Goal: Task Accomplishment & Management: Manage account settings

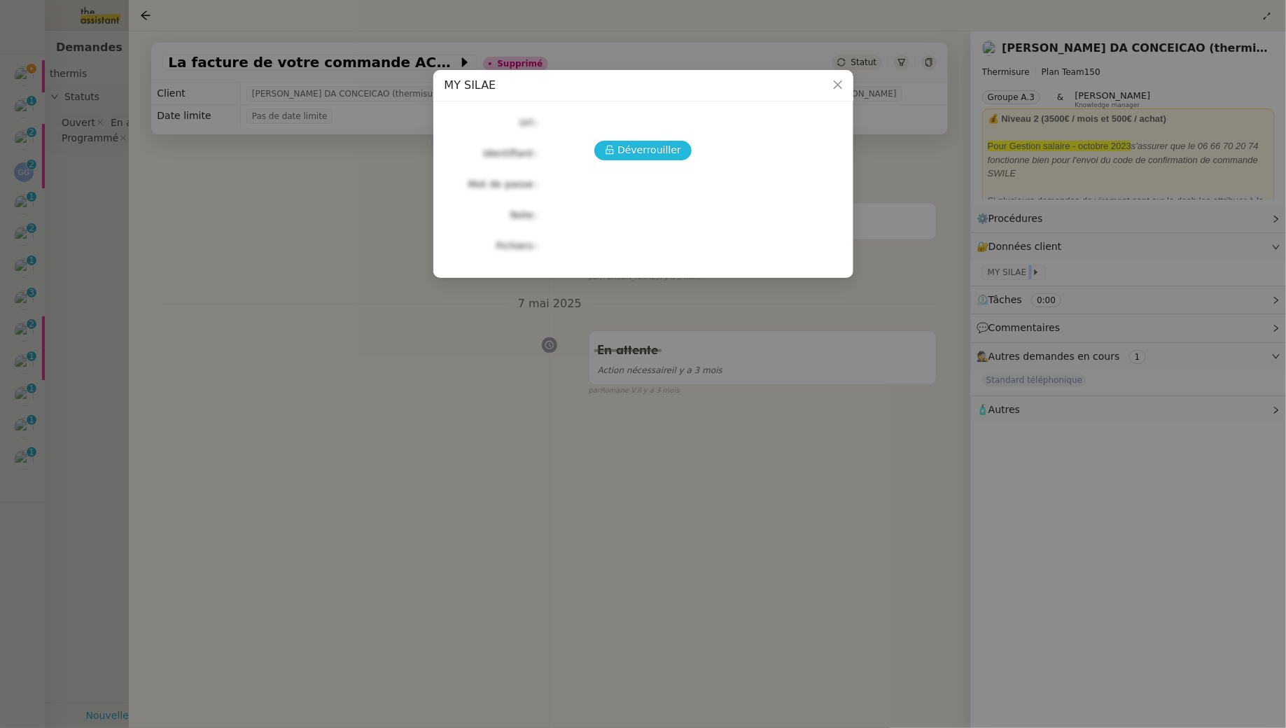
click at [640, 157] on span "Déverrouiller" at bounding box center [649, 150] width 64 height 16
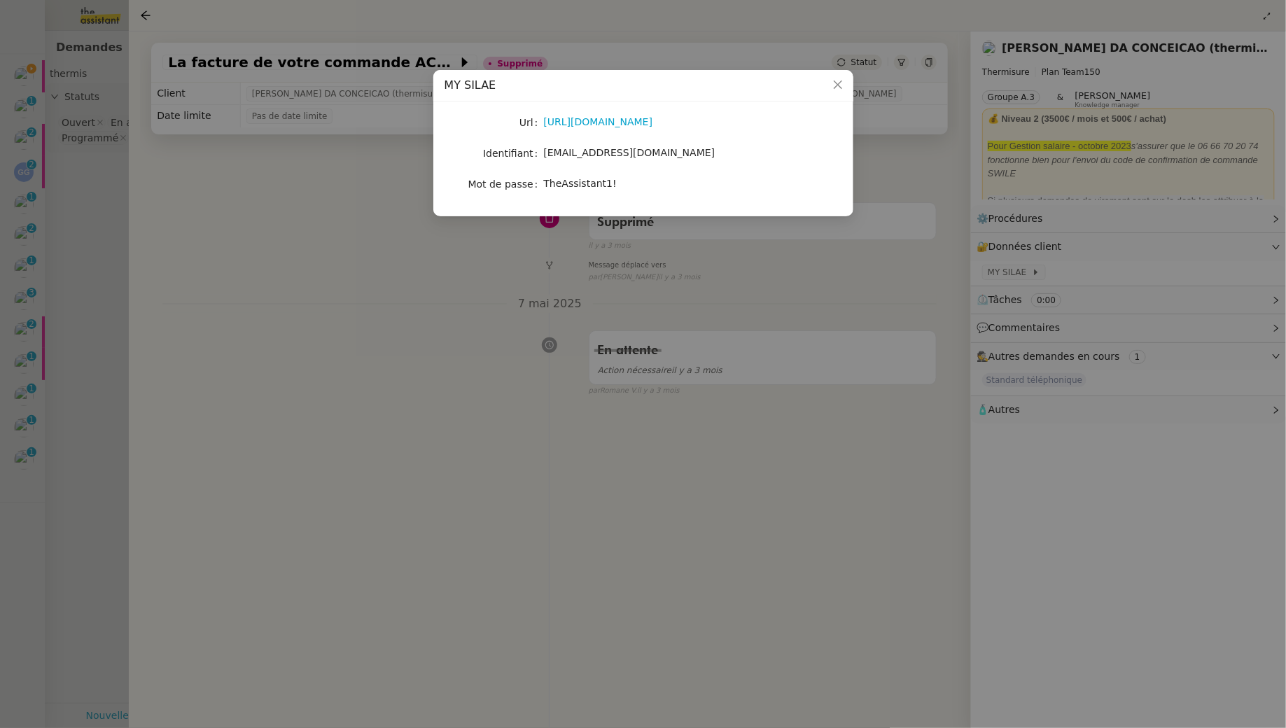
click at [585, 181] on span "TheAssistant1!" at bounding box center [580, 183] width 73 height 11
click at [91, 218] on nz-modal-container "MY SILAE Url https://my.silae.fr/sign-in?redirect=/home Identifiant victoria.as…" at bounding box center [643, 364] width 1286 height 728
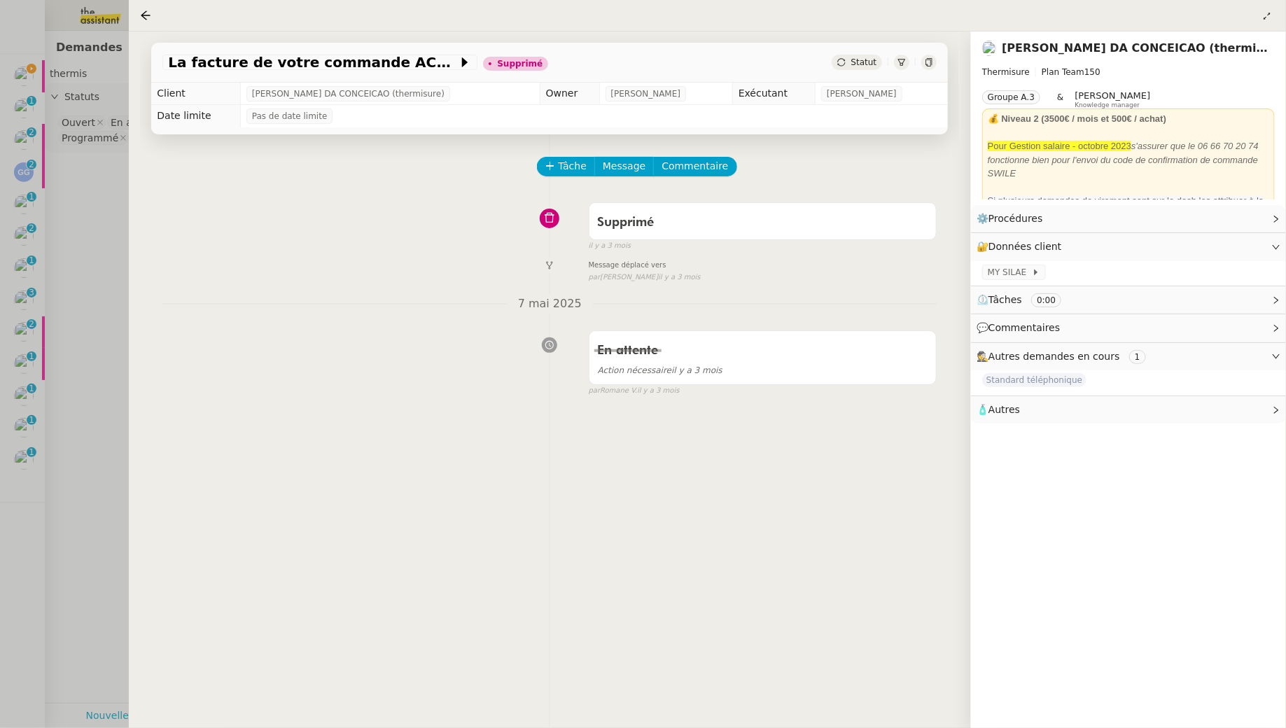
click at [27, 75] on div at bounding box center [643, 364] width 1286 height 728
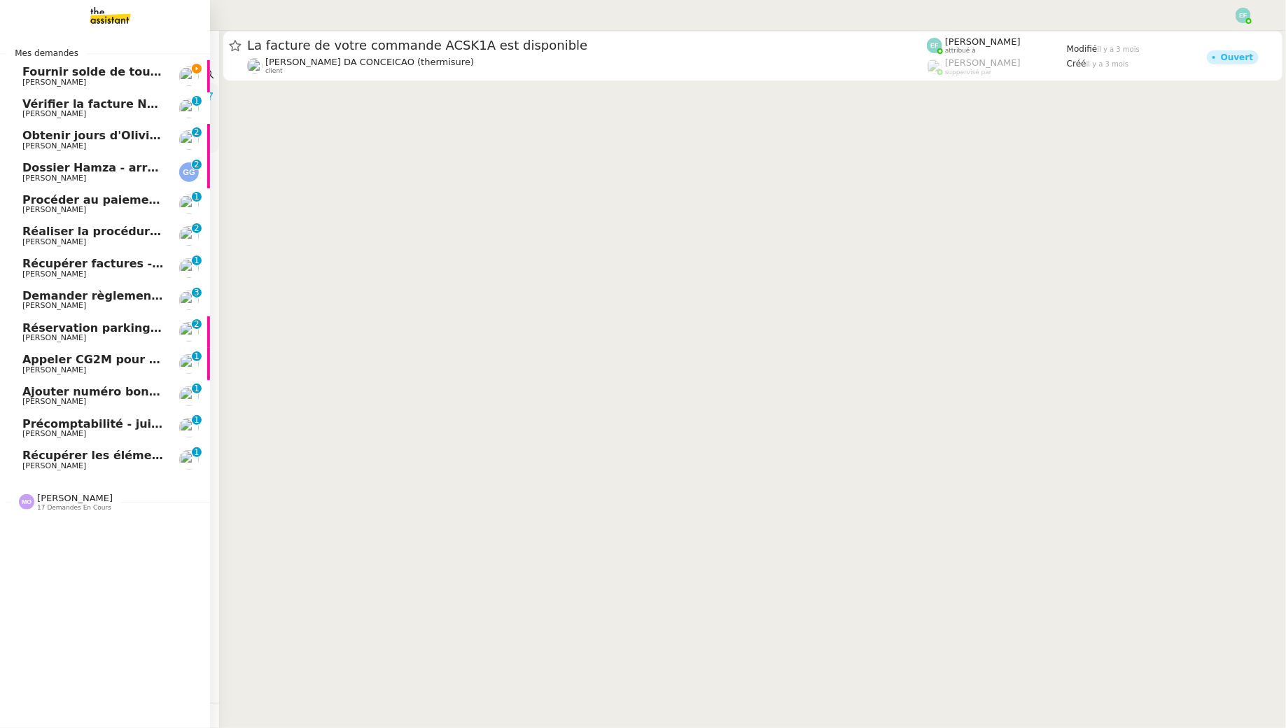
click at [41, 76] on span "Fournir solde de tout compte à [PERSON_NAME]" at bounding box center [174, 71] width 304 height 13
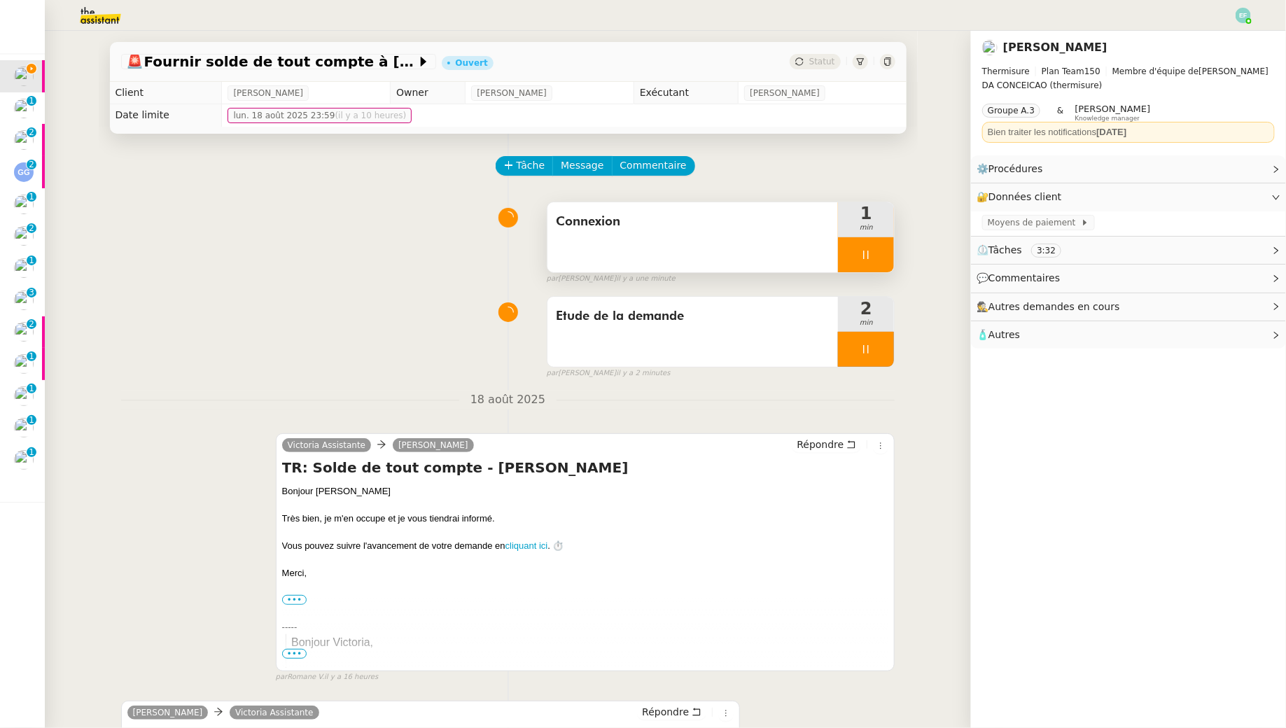
click at [864, 251] on icon at bounding box center [865, 254] width 11 height 11
click at [881, 255] on icon at bounding box center [880, 255] width 10 height 8
click at [512, 164] on icon at bounding box center [509, 165] width 10 height 10
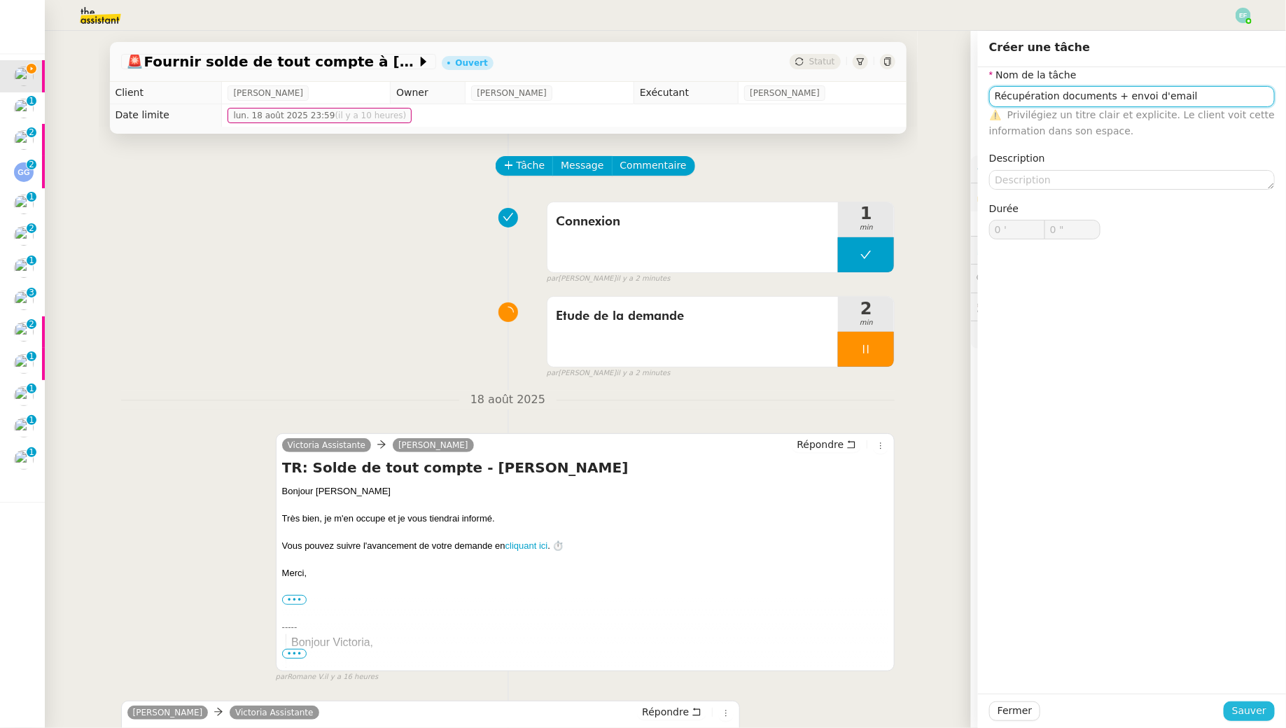
type input "Récupération documents + envoi d'email"
click at [1254, 706] on span "Sauver" at bounding box center [1249, 711] width 34 height 16
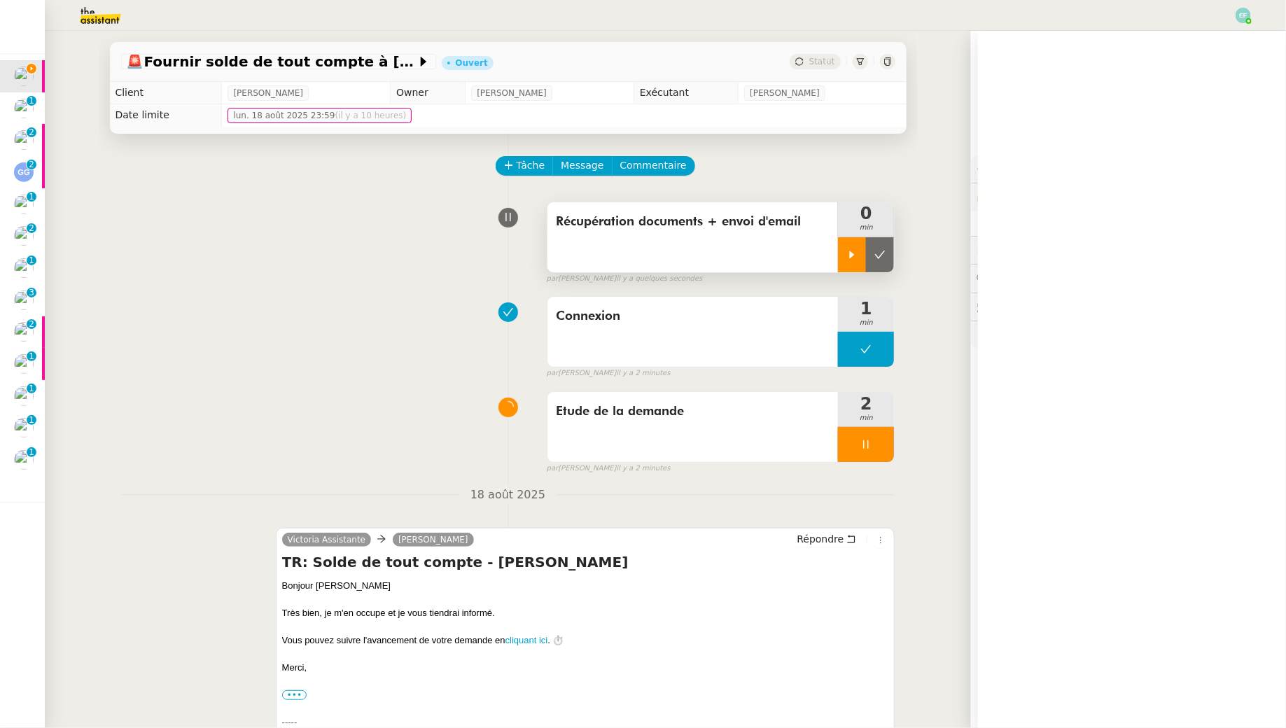
click at [857, 255] on icon at bounding box center [851, 254] width 11 height 11
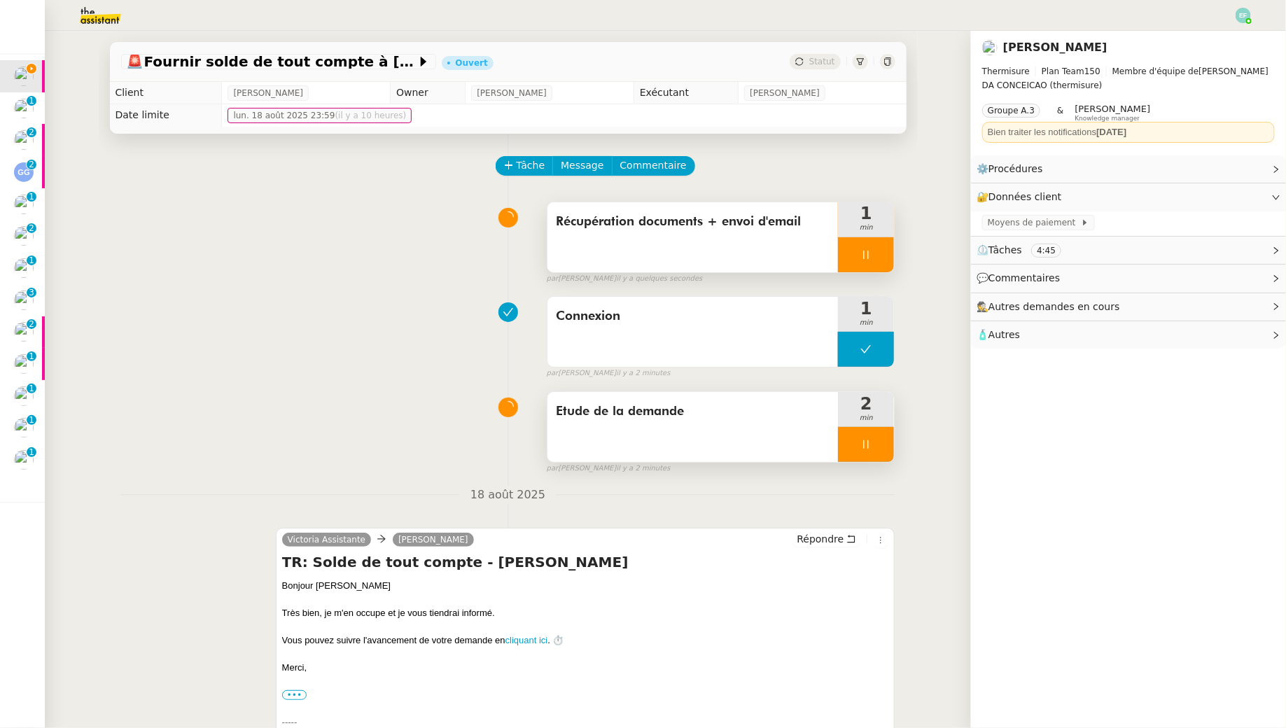
click at [875, 444] on div at bounding box center [866, 444] width 56 height 35
click at [884, 447] on icon at bounding box center [879, 444] width 11 height 11
